Goal: Task Accomplishment & Management: Manage account settings

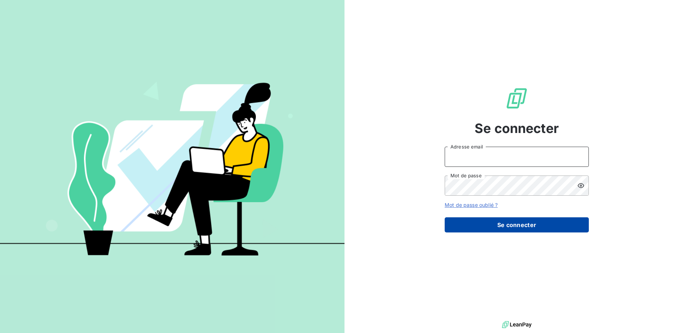
type input "[EMAIL_ADDRESS][DOMAIN_NAME]"
click at [524, 219] on button "Se connecter" at bounding box center [517, 224] width 144 height 15
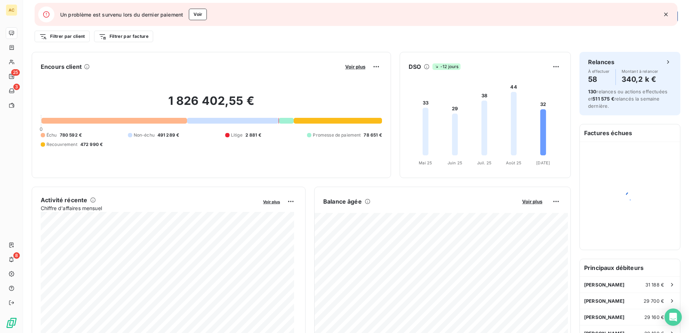
click at [663, 13] on icon "button" at bounding box center [665, 14] width 7 height 7
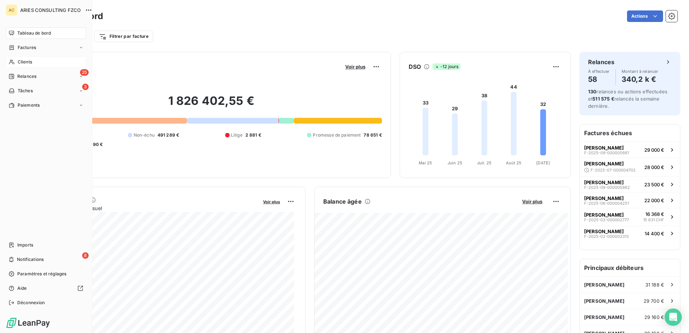
click at [25, 66] on div "Clients" at bounding box center [46, 62] width 80 height 12
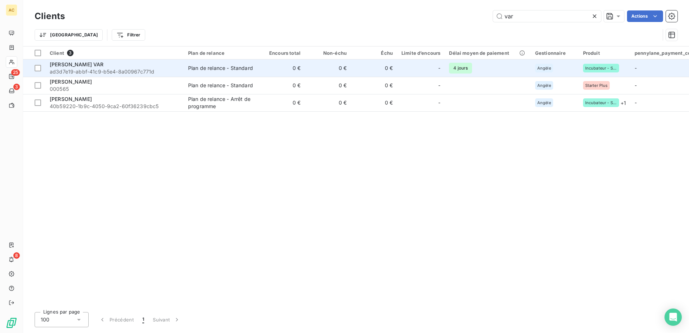
type input "var"
click at [110, 69] on span "ad3d7e19-abbf-41c9-b5e4-8a00967c771d" at bounding box center [115, 71] width 130 height 7
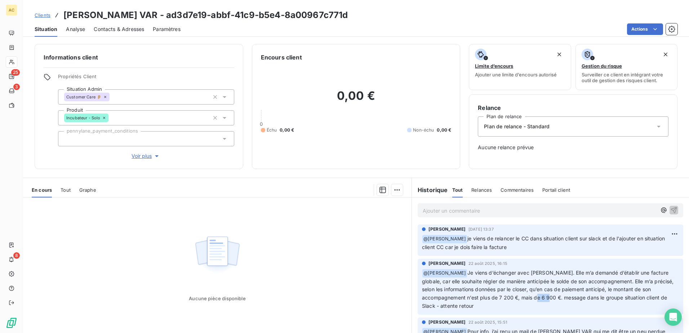
drag, startPoint x: 550, startPoint y: 300, endPoint x: 564, endPoint y: 300, distance: 14.1
click at [564, 300] on span "Je viens d’échanger avec [PERSON_NAME]. Elle m’a demandé d’établir une facture …" at bounding box center [548, 290] width 253 height 40
click at [453, 213] on p "Ajouter un commentaire ﻿" at bounding box center [540, 210] width 234 height 9
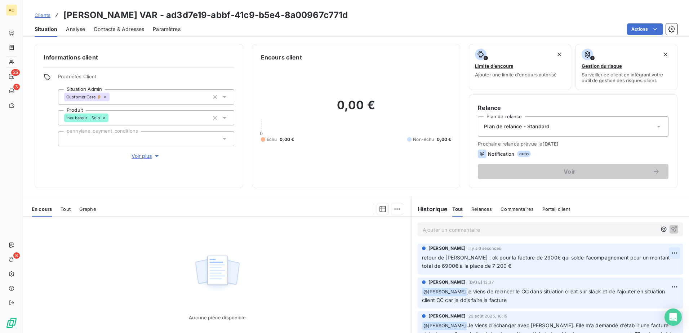
click at [663, 253] on html "AC 25 3 8 Clients [PERSON_NAME] VAR - ad3d7e19-abbf-41c9-b5e4-8a00967c771d Situ…" at bounding box center [344, 166] width 689 height 333
click at [566, 257] on html "AC 25 3 8 Clients [PERSON_NAME] VAR - ad3d7e19-abbf-41c9-b5e4-8a00967c771d Situ…" at bounding box center [344, 166] width 689 height 333
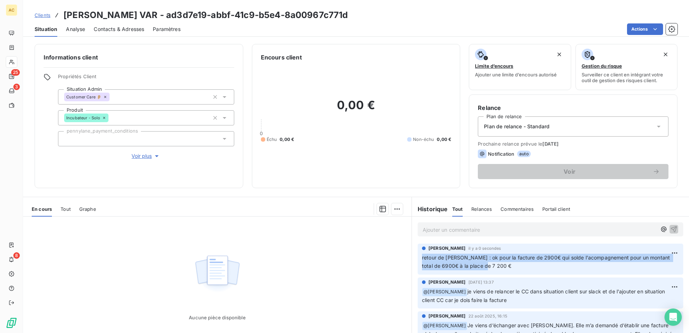
drag, startPoint x: 504, startPoint y: 269, endPoint x: 412, endPoint y: 259, distance: 92.3
click at [412, 259] on div "[PERSON_NAME] il y a 0 secondes retour de [PERSON_NAME] : ok pour la facture de…" at bounding box center [550, 259] width 277 height 34
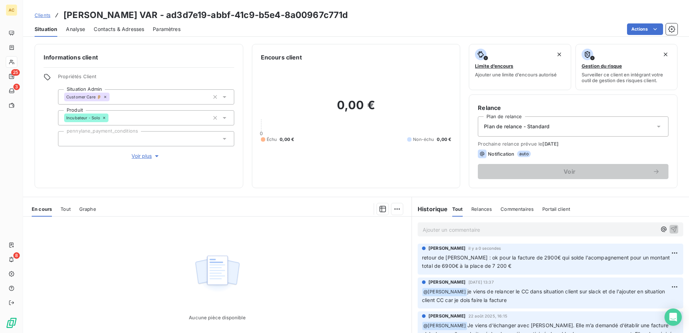
click at [586, 233] on p "Ajouter un commentaire ﻿" at bounding box center [540, 229] width 234 height 9
click at [477, 231] on p "[PERSON_NAME]" at bounding box center [540, 229] width 234 height 8
click at [665, 250] on html "AC 25 3 8 Clients [PERSON_NAME] VAR - ad3d7e19-abbf-41c9-b5e4-8a00967c771d Situ…" at bounding box center [344, 166] width 689 height 333
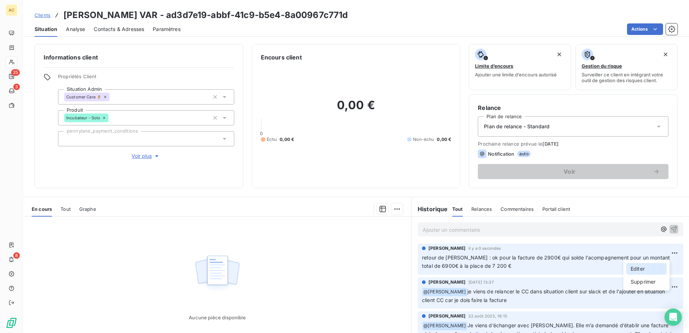
click at [651, 266] on div "Editer" at bounding box center [646, 269] width 40 height 12
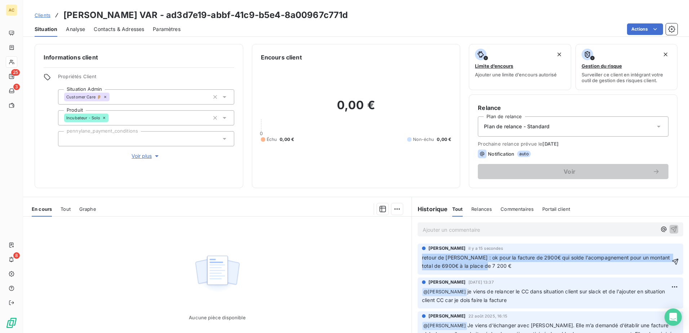
drag, startPoint x: 507, startPoint y: 266, endPoint x: 413, endPoint y: 254, distance: 94.1
click at [413, 254] on div "[PERSON_NAME] il y a 15 secondes retour de [PERSON_NAME] : ok pour la facture d…" at bounding box center [550, 259] width 277 height 34
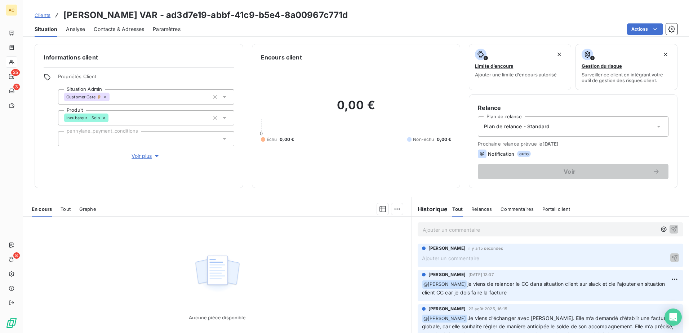
click at [464, 234] on div "Ajouter un commentaire ﻿" at bounding box center [551, 229] width 266 height 14
click at [465, 228] on p "Ajouter un commentaire ﻿" at bounding box center [540, 229] width 234 height 9
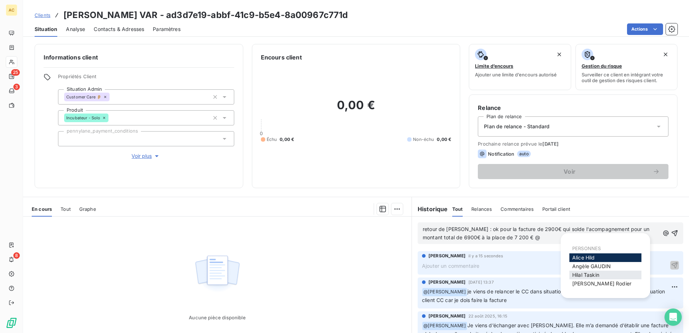
click at [595, 272] on span "[PERSON_NAME]" at bounding box center [585, 275] width 27 height 6
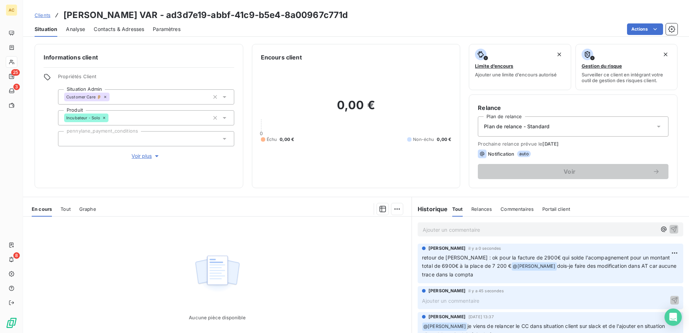
click at [643, 296] on div "Ajouter un commentaire ﻿" at bounding box center [545, 301] width 247 height 10
click at [585, 303] on p "Ajouter un commentaire ﻿" at bounding box center [545, 300] width 247 height 9
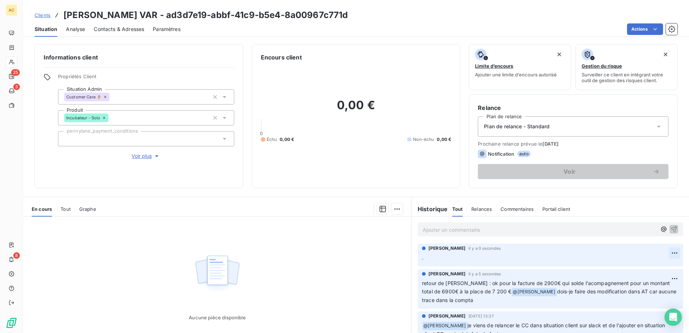
click at [665, 251] on html "AC 25 3 8 Clients [PERSON_NAME] VAR - ad3d7e19-abbf-41c9-b5e4-8a00967c771d Situ…" at bounding box center [344, 166] width 689 height 333
click at [639, 285] on div "Supprimer" at bounding box center [646, 282] width 40 height 12
